Goal: Information Seeking & Learning: Learn about a topic

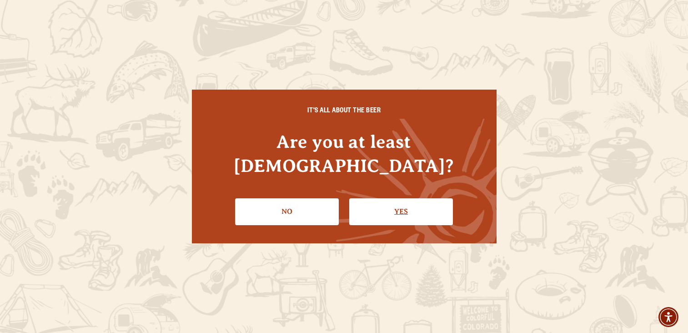
click at [401, 200] on link "Yes" at bounding box center [401, 211] width 104 height 26
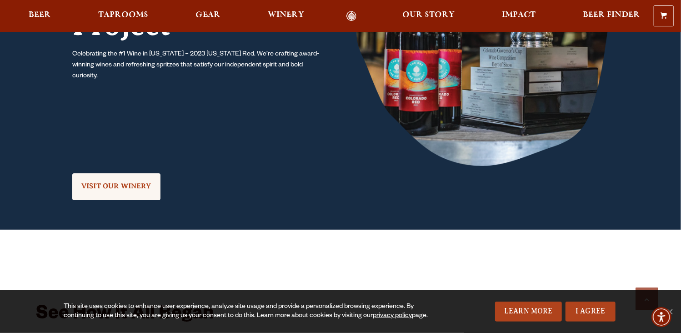
scroll to position [1091, 0]
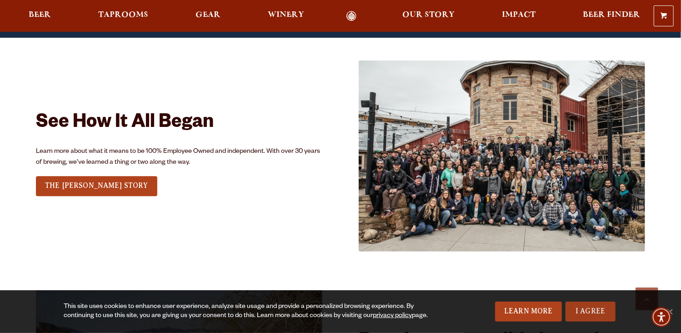
click at [595, 314] on link "I Agree" at bounding box center [591, 311] width 50 height 20
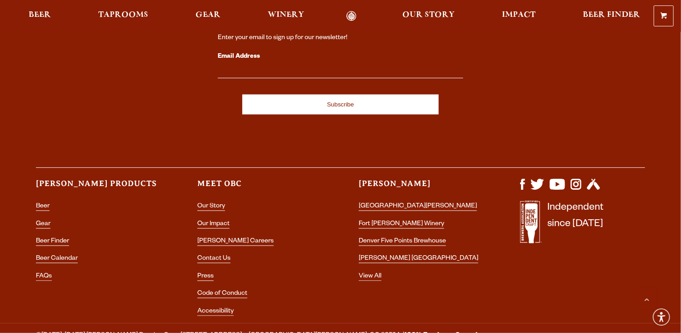
scroll to position [2691, 0]
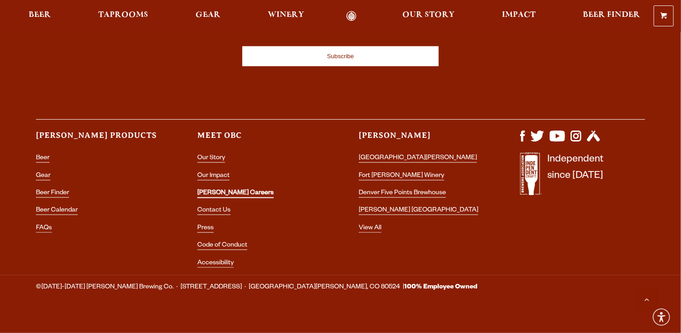
click at [217, 190] on link "[PERSON_NAME] Careers" at bounding box center [235, 194] width 76 height 8
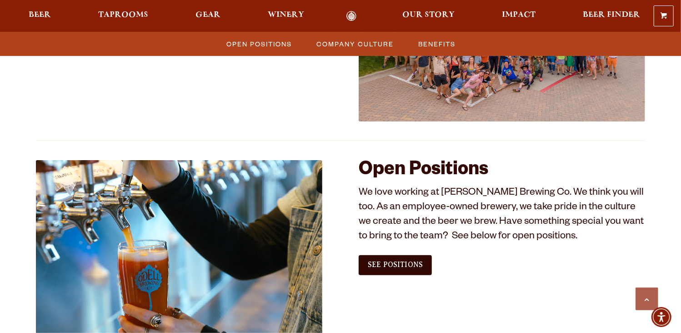
scroll to position [455, 0]
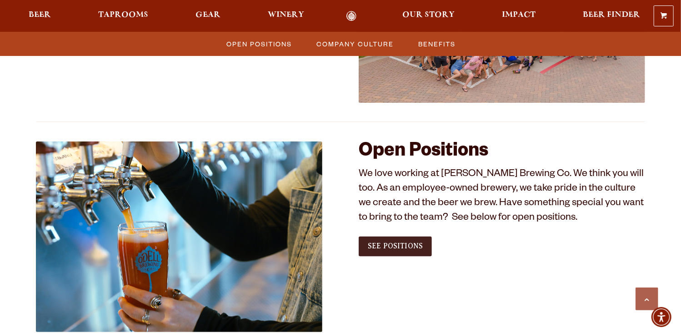
click at [398, 249] on span "See Positions" at bounding box center [395, 246] width 55 height 8
